Goal: Task Accomplishment & Management: Use online tool/utility

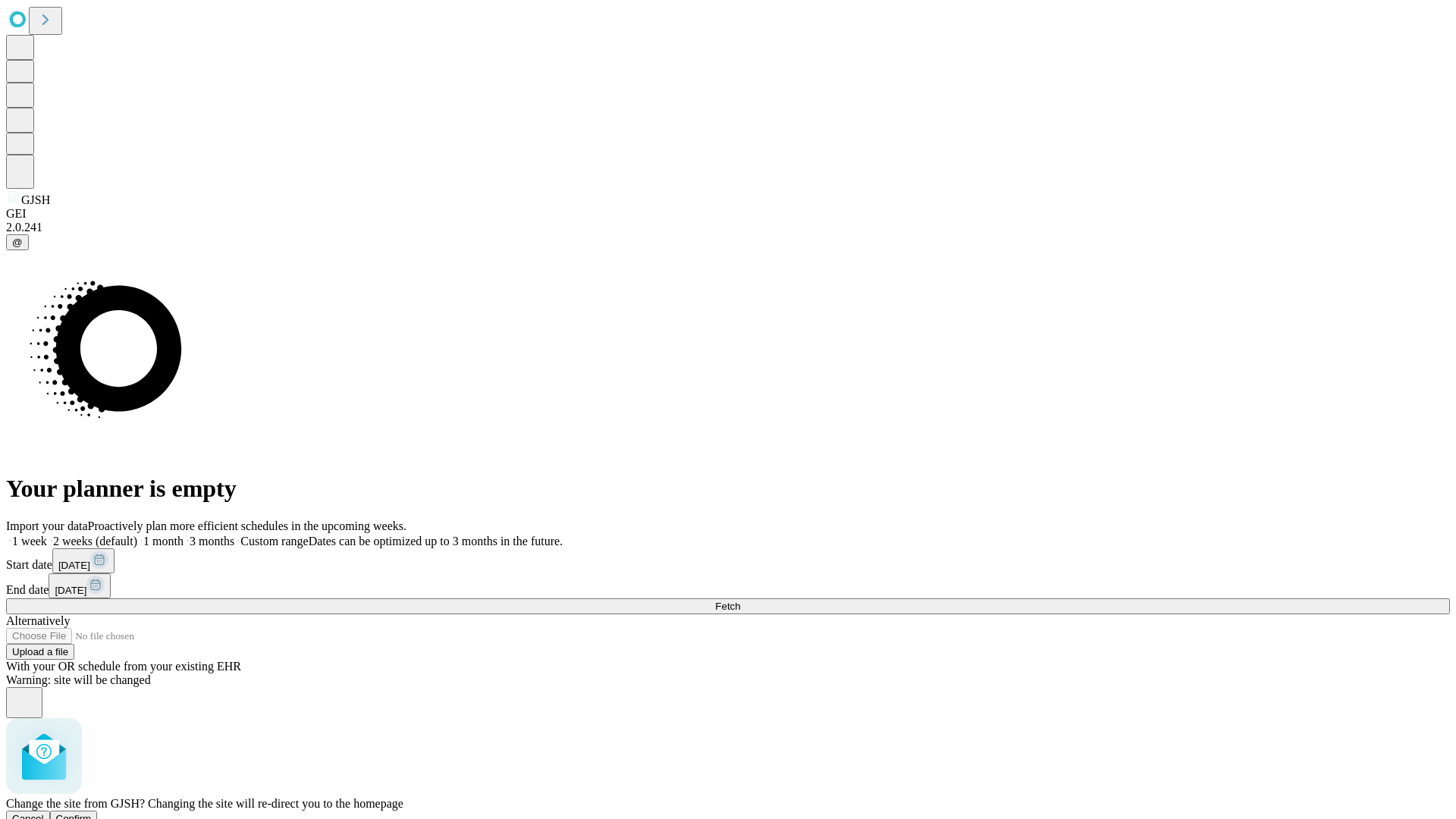
click at [91, 813] on span "Confirm" at bounding box center [74, 818] width 36 height 11
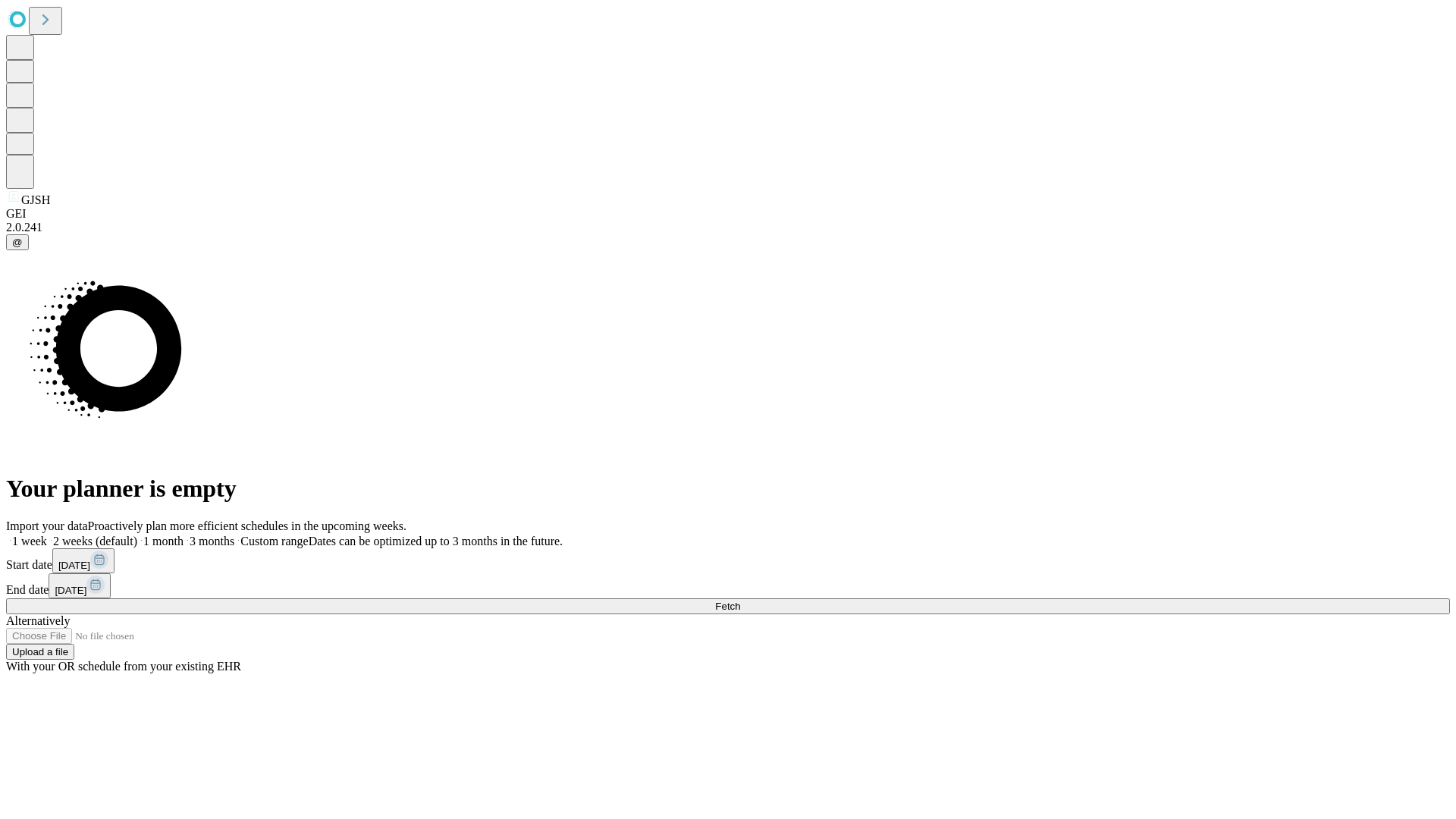
click at [184, 535] on label "1 month" at bounding box center [161, 541] width 46 height 13
click at [740, 600] on span "Fetch" at bounding box center [728, 605] width 25 height 11
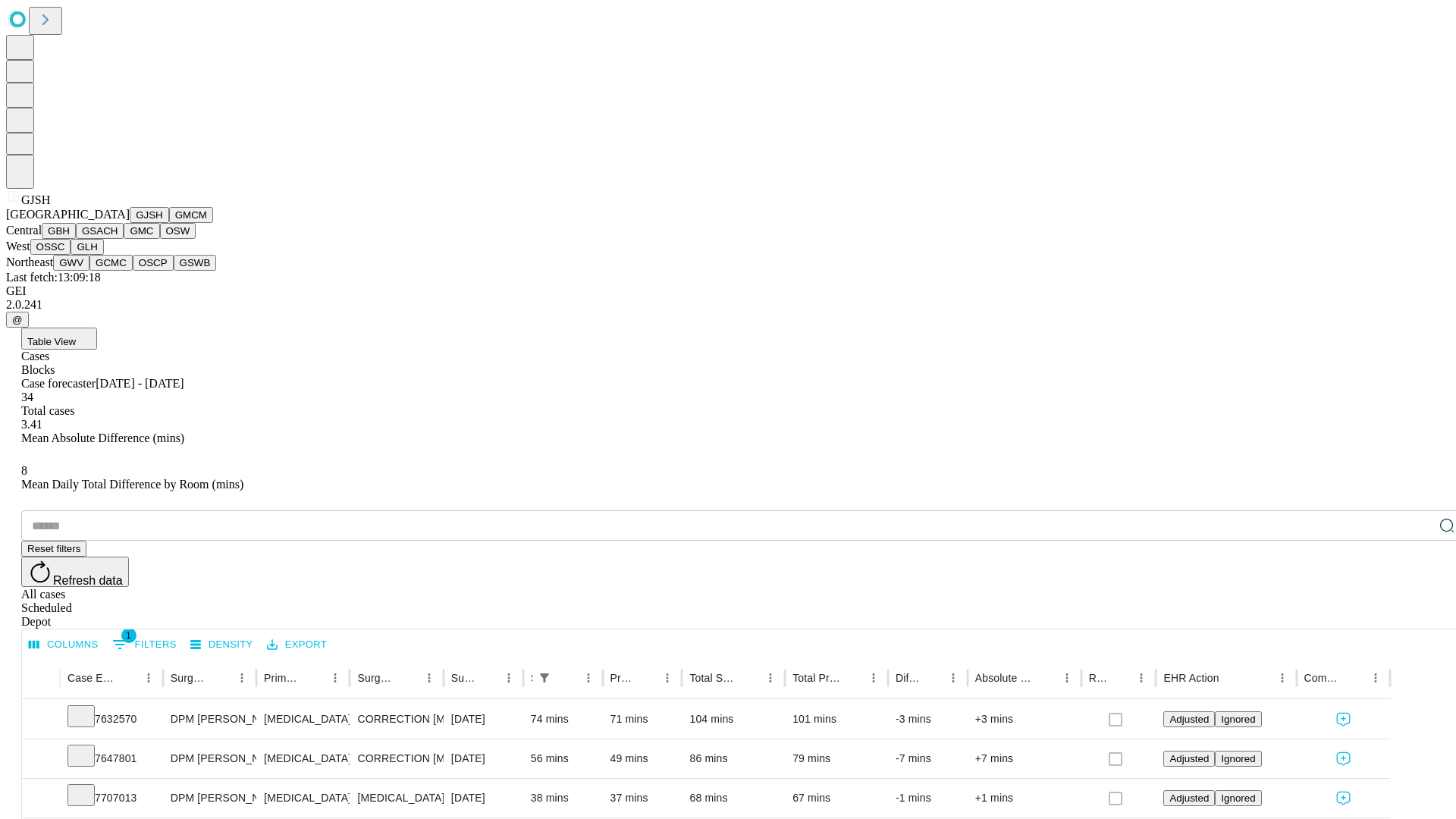
click at [169, 223] on button "GMCM" at bounding box center [191, 214] width 44 height 16
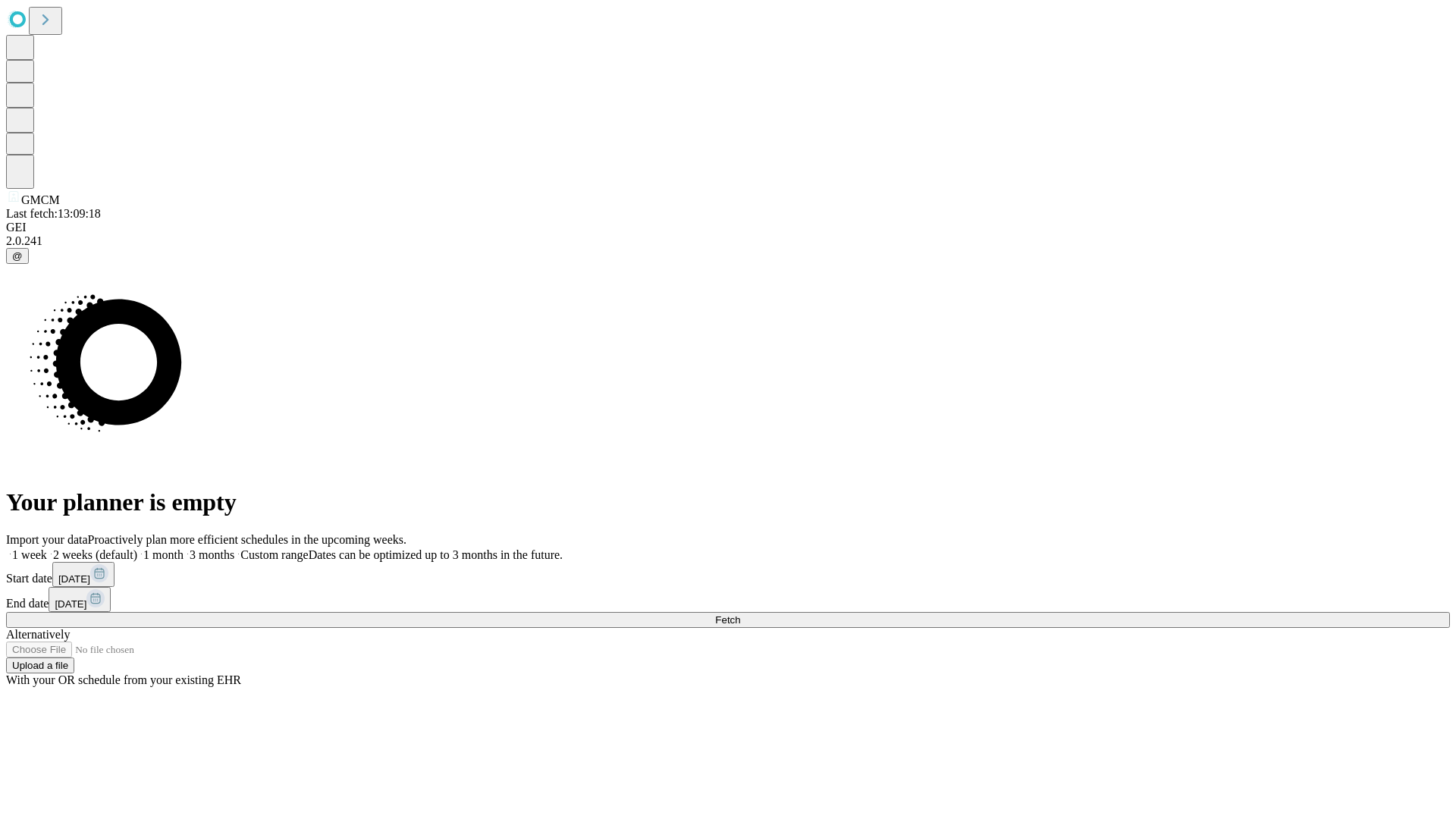
click at [184, 548] on label "1 month" at bounding box center [161, 554] width 46 height 13
click at [740, 614] on span "Fetch" at bounding box center [728, 619] width 25 height 11
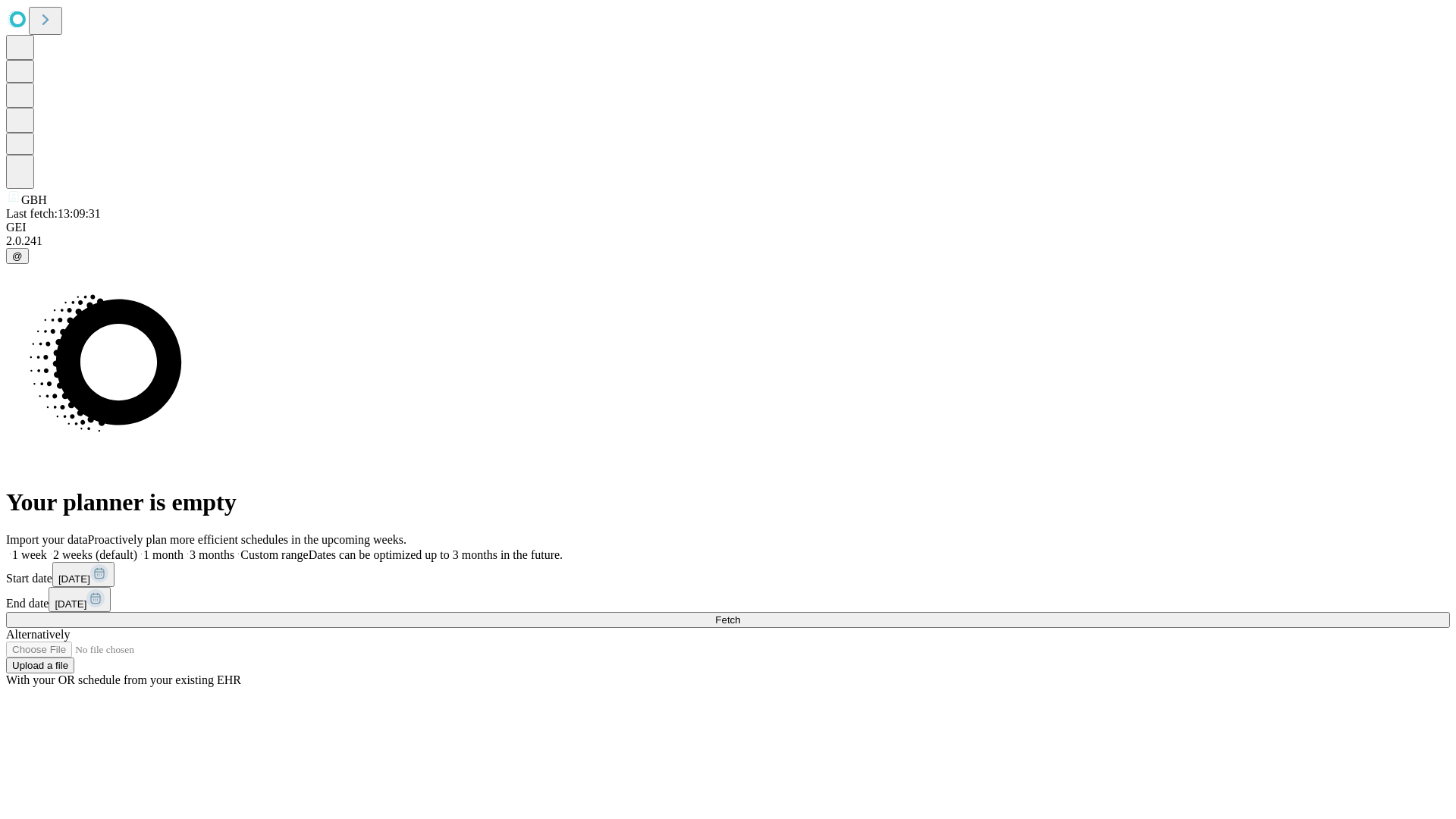
click at [184, 548] on label "1 month" at bounding box center [161, 554] width 46 height 13
click at [740, 614] on span "Fetch" at bounding box center [728, 619] width 25 height 11
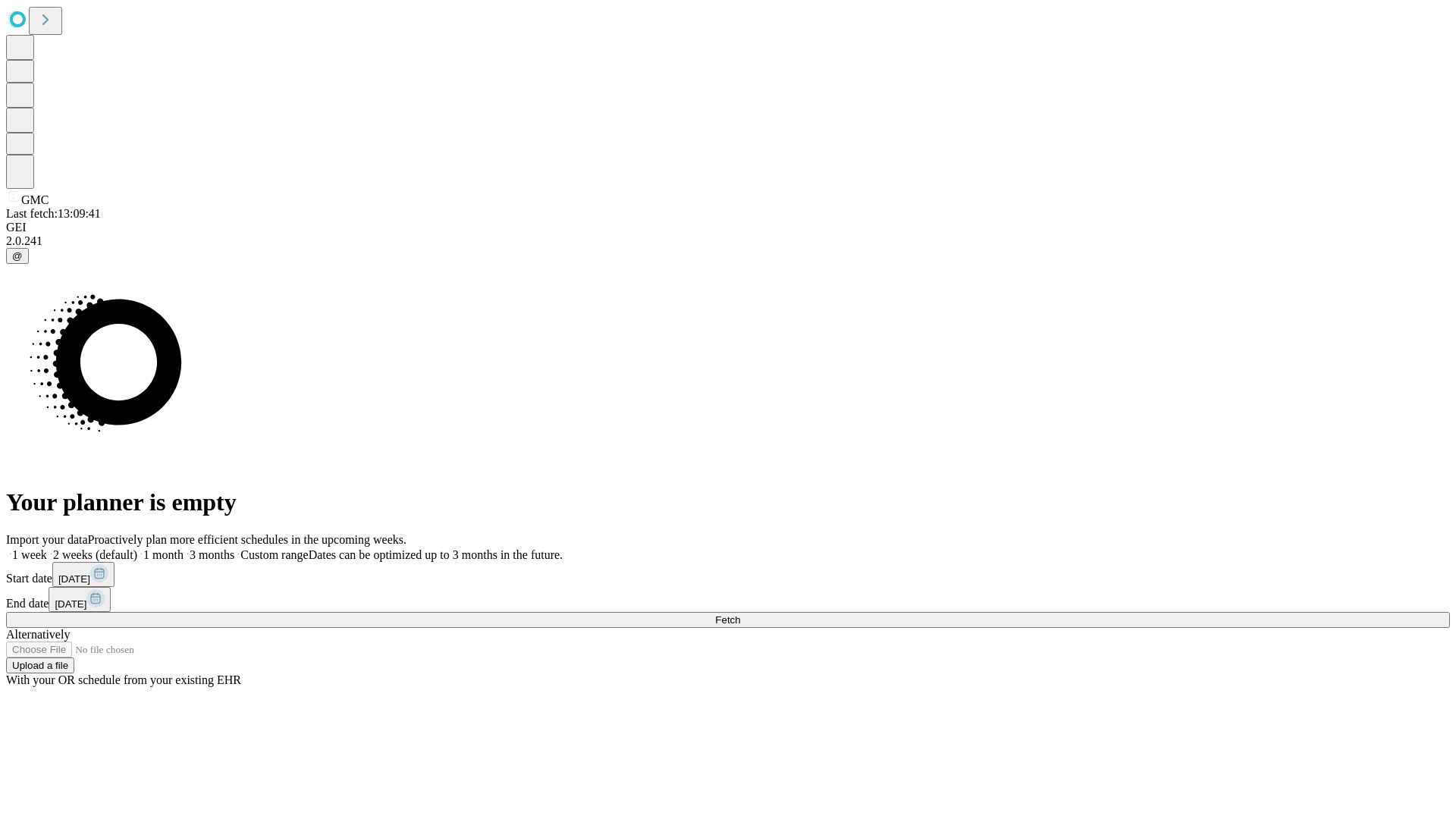
click at [184, 548] on label "1 month" at bounding box center [161, 554] width 46 height 13
click at [740, 614] on span "Fetch" at bounding box center [728, 619] width 25 height 11
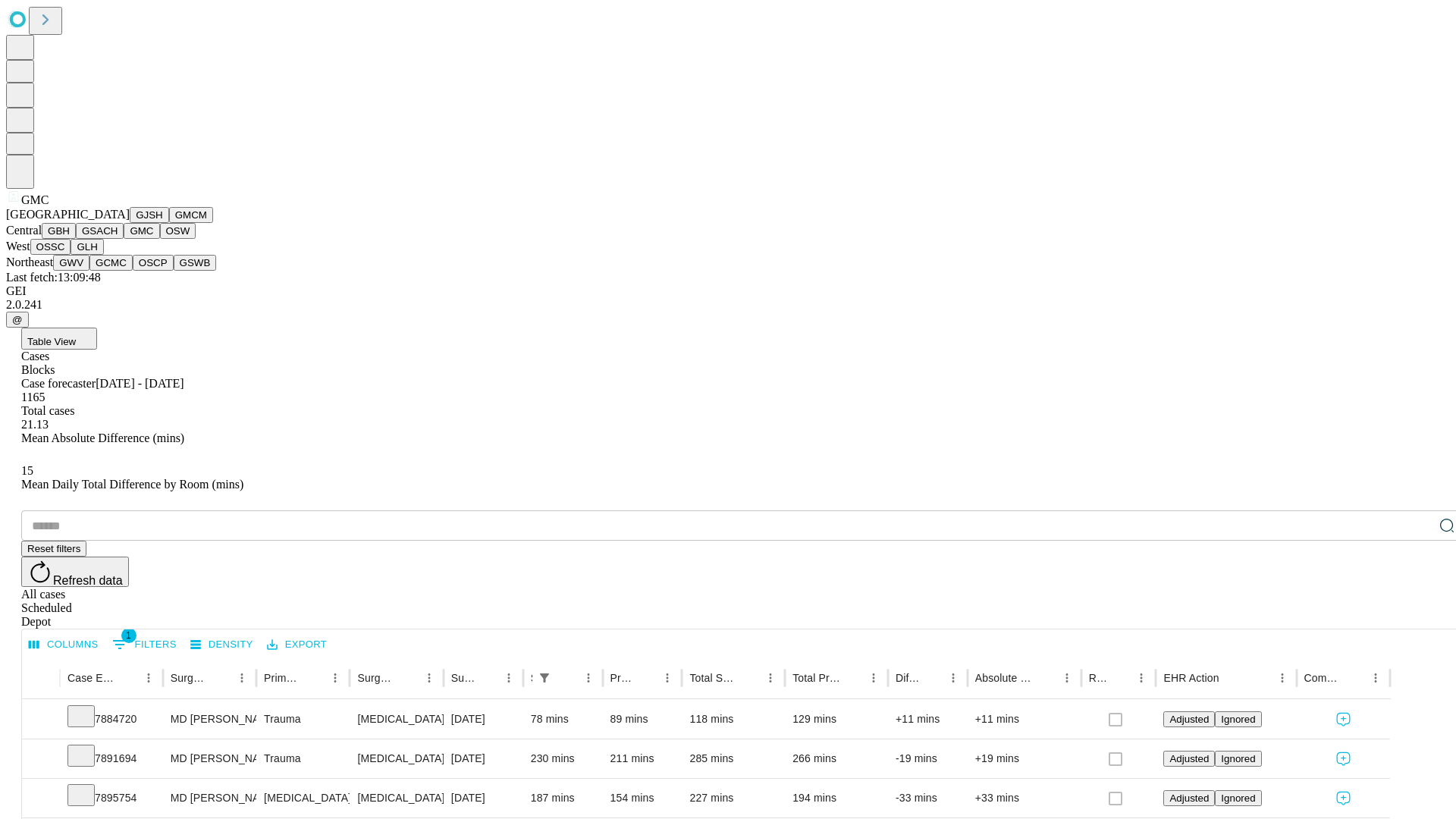
click at [160, 239] on button "OSW" at bounding box center [178, 231] width 37 height 16
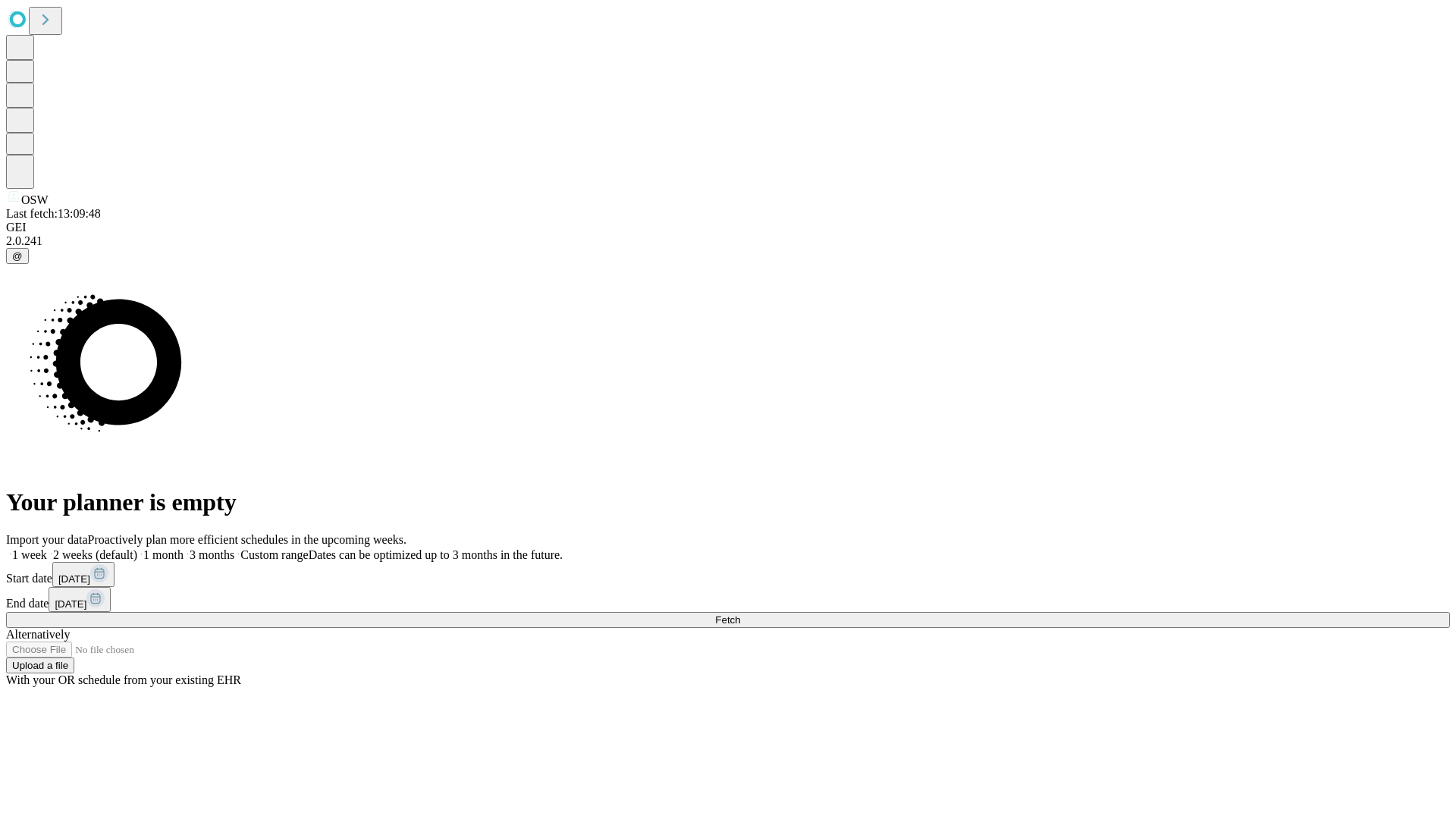
click at [184, 548] on label "1 month" at bounding box center [161, 554] width 46 height 13
click at [740, 614] on span "Fetch" at bounding box center [728, 619] width 25 height 11
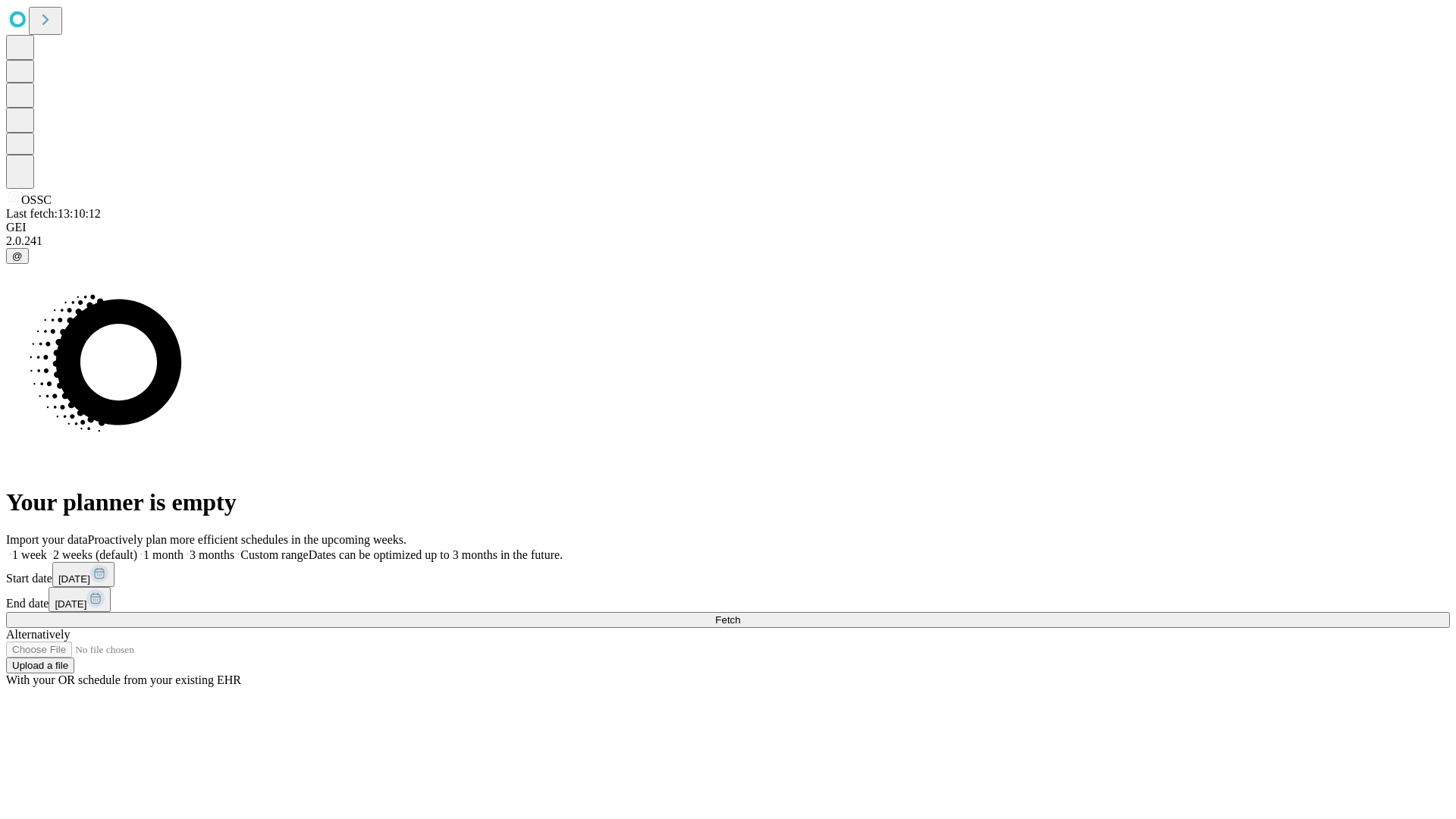
click at [184, 548] on label "1 month" at bounding box center [161, 554] width 46 height 13
click at [740, 614] on span "Fetch" at bounding box center [728, 619] width 25 height 11
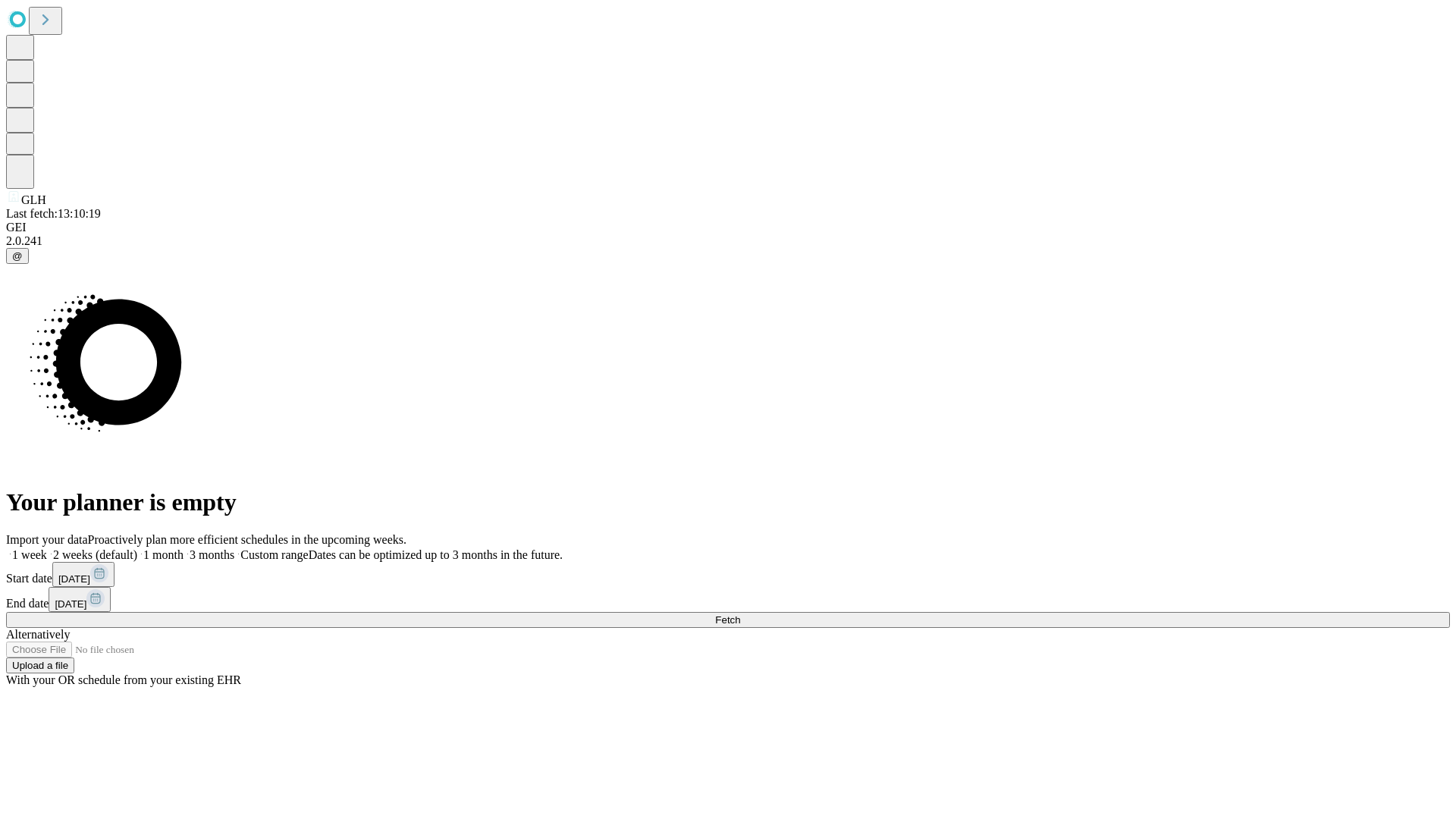
click at [184, 548] on label "1 month" at bounding box center [161, 554] width 46 height 13
click at [740, 614] on span "Fetch" at bounding box center [728, 619] width 25 height 11
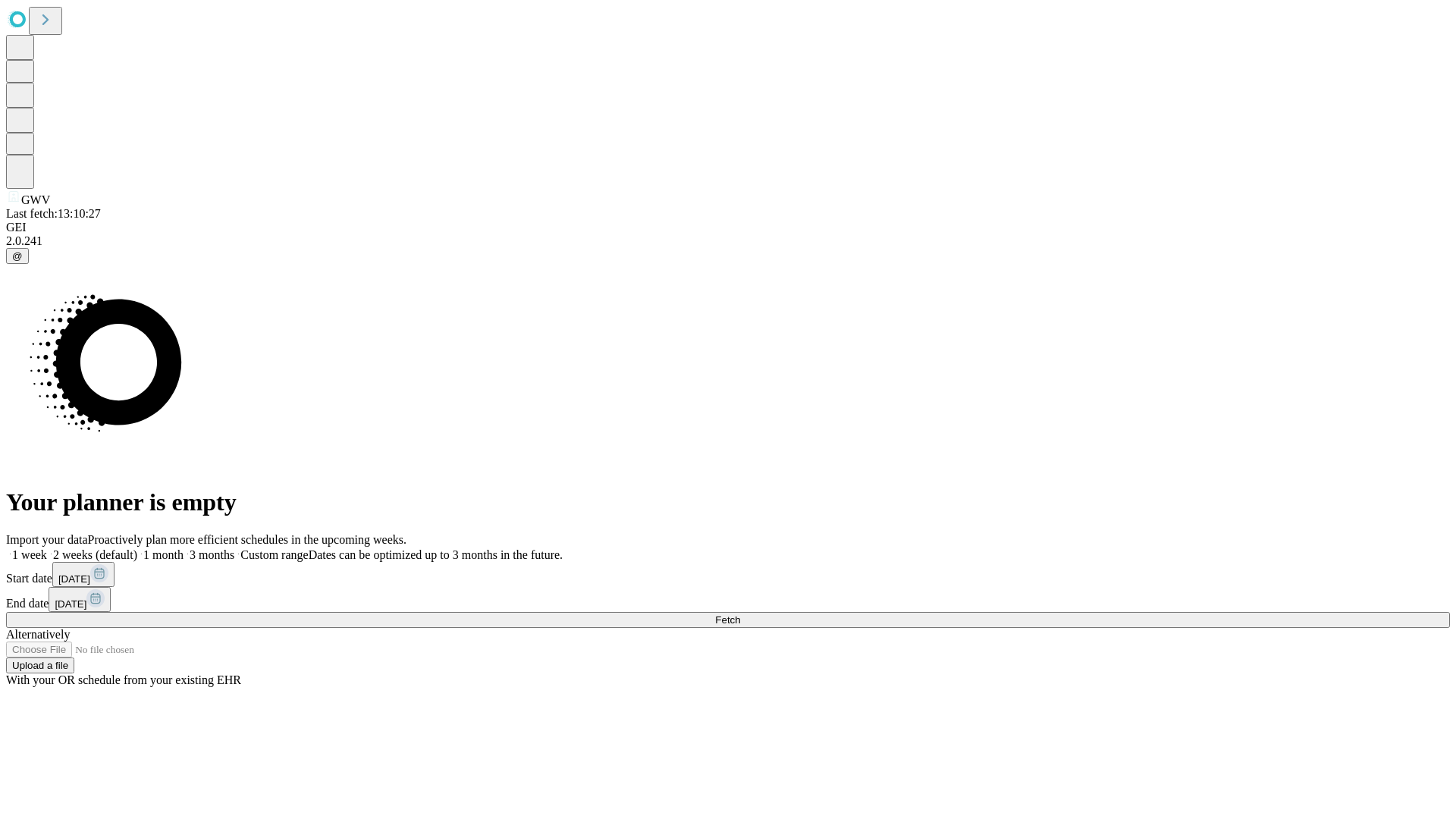
click at [184, 548] on label "1 month" at bounding box center [161, 554] width 46 height 13
click at [740, 614] on span "Fetch" at bounding box center [728, 619] width 25 height 11
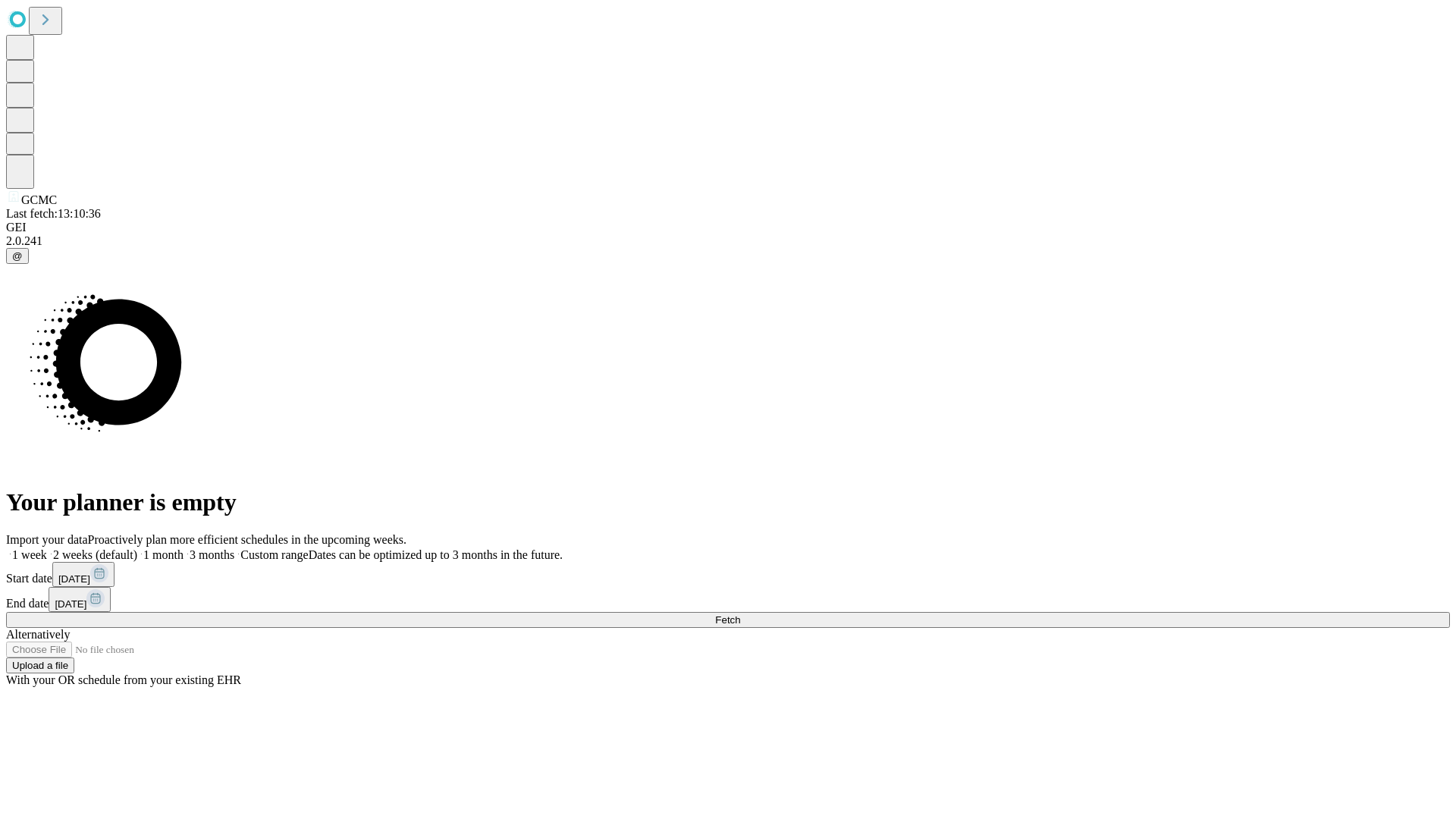
click at [184, 548] on label "1 month" at bounding box center [161, 554] width 46 height 13
click at [740, 614] on span "Fetch" at bounding box center [728, 619] width 25 height 11
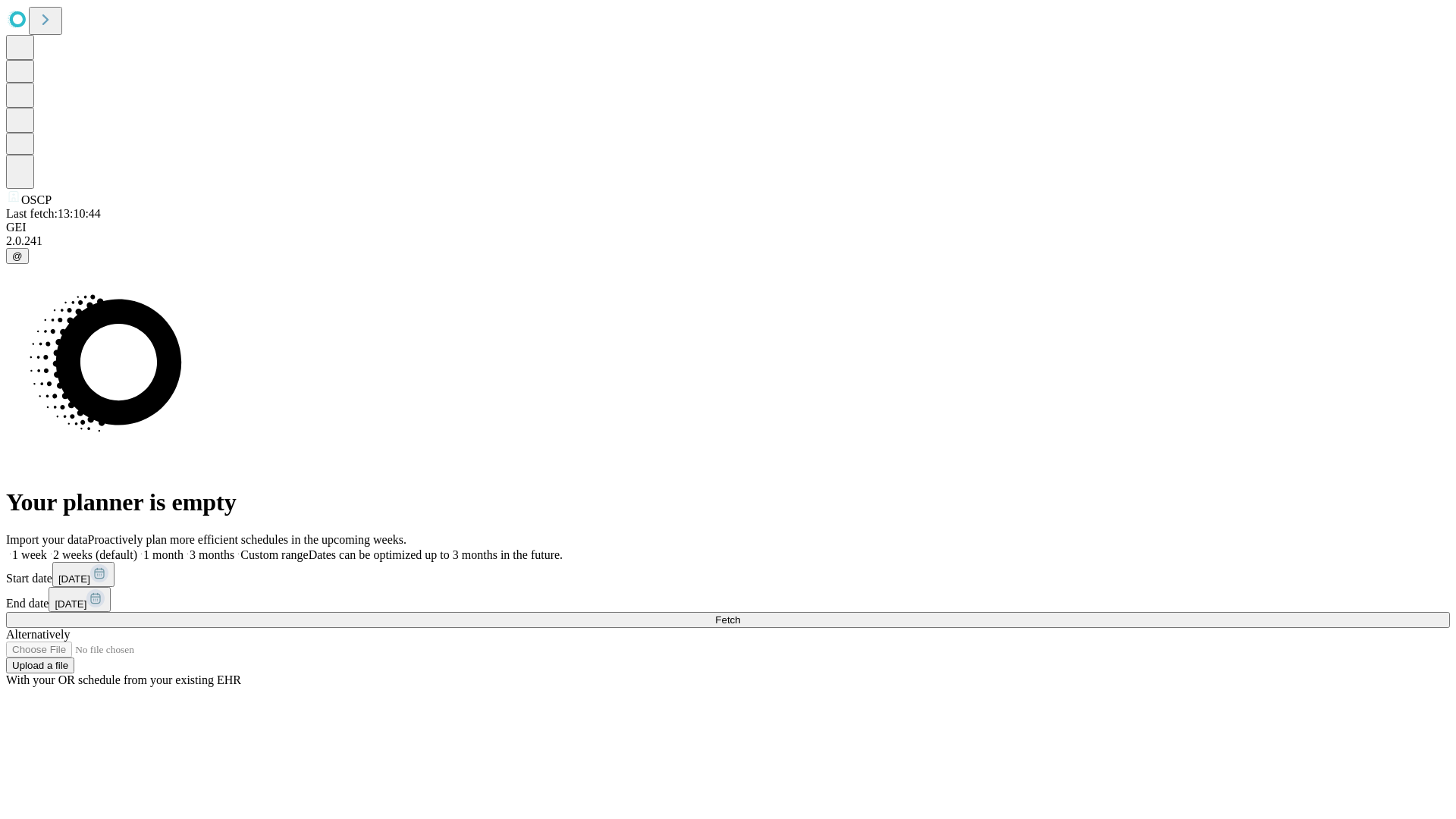
click at [184, 548] on label "1 month" at bounding box center [161, 554] width 46 height 13
click at [740, 614] on span "Fetch" at bounding box center [728, 619] width 25 height 11
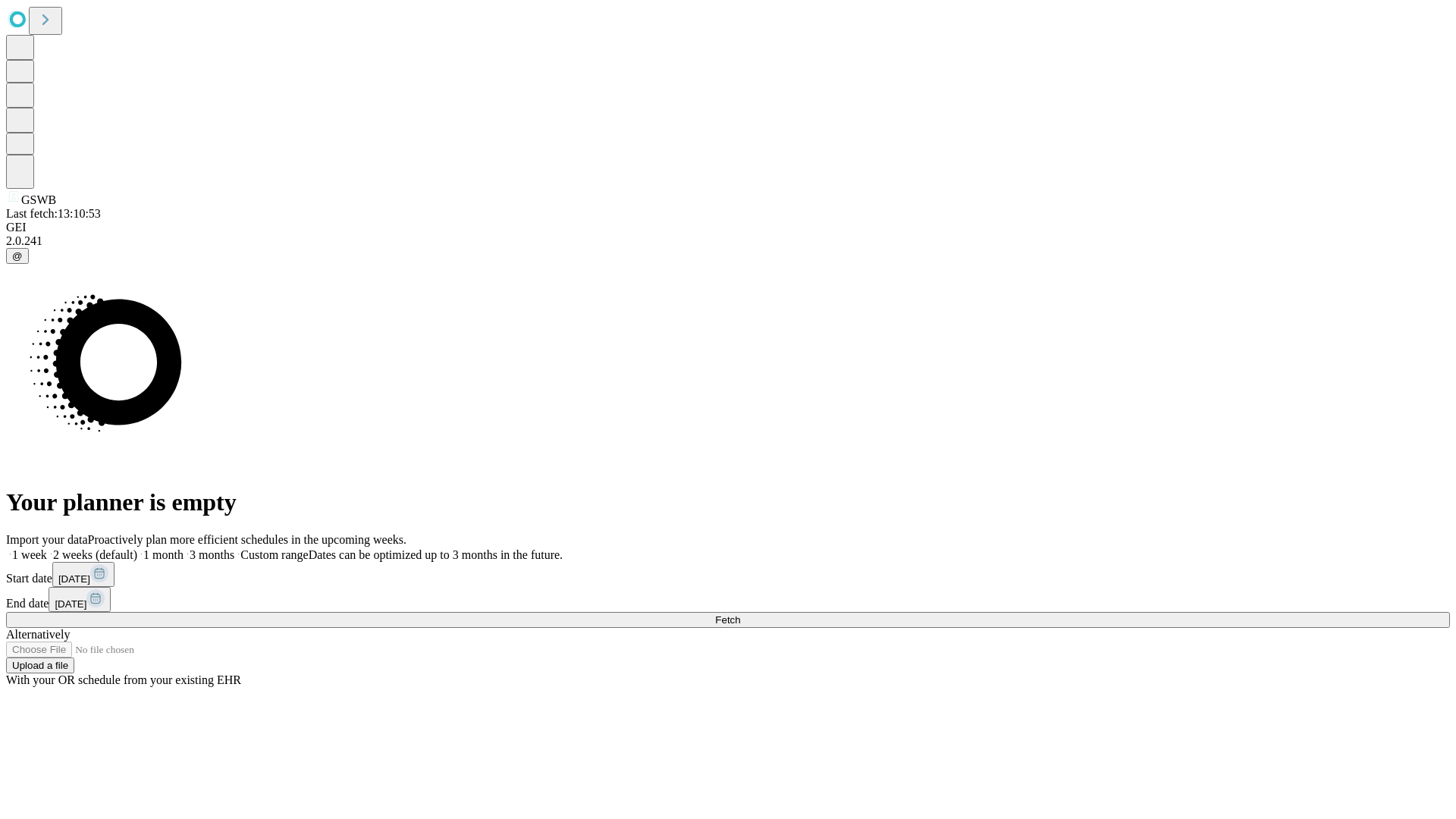
click at [184, 548] on label "1 month" at bounding box center [161, 554] width 46 height 13
click at [740, 614] on span "Fetch" at bounding box center [728, 619] width 25 height 11
